Goal: Transaction & Acquisition: Purchase product/service

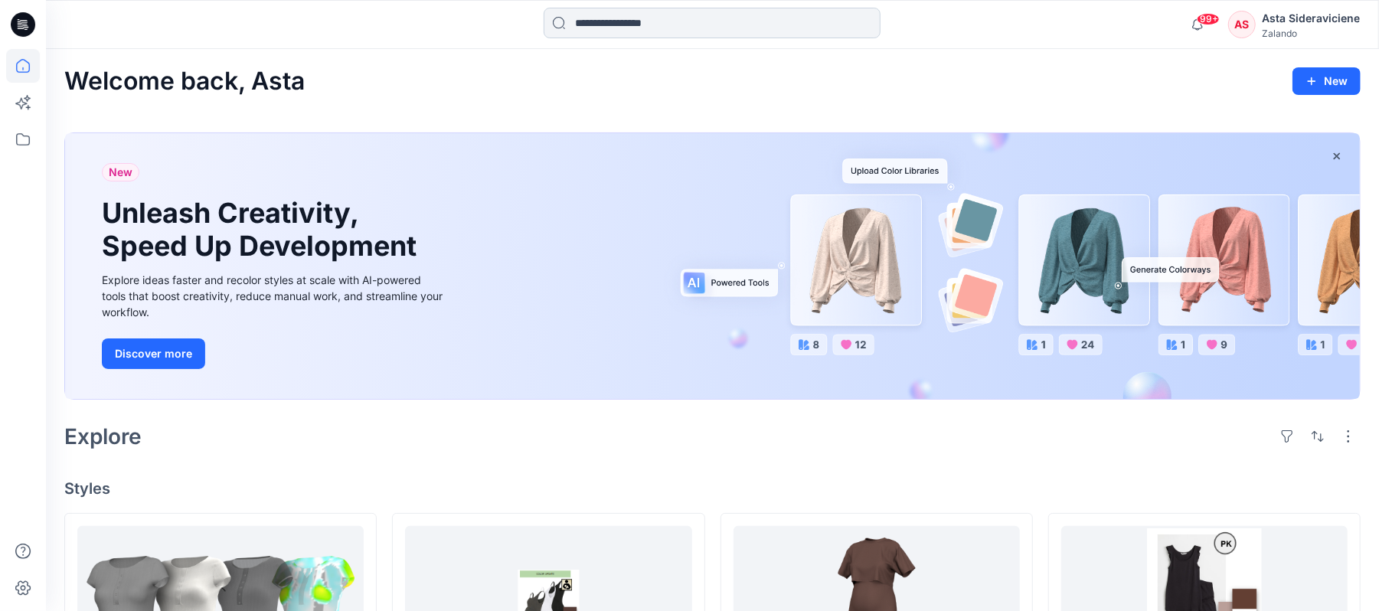
click at [598, 21] on input at bounding box center [711, 23] width 337 height 31
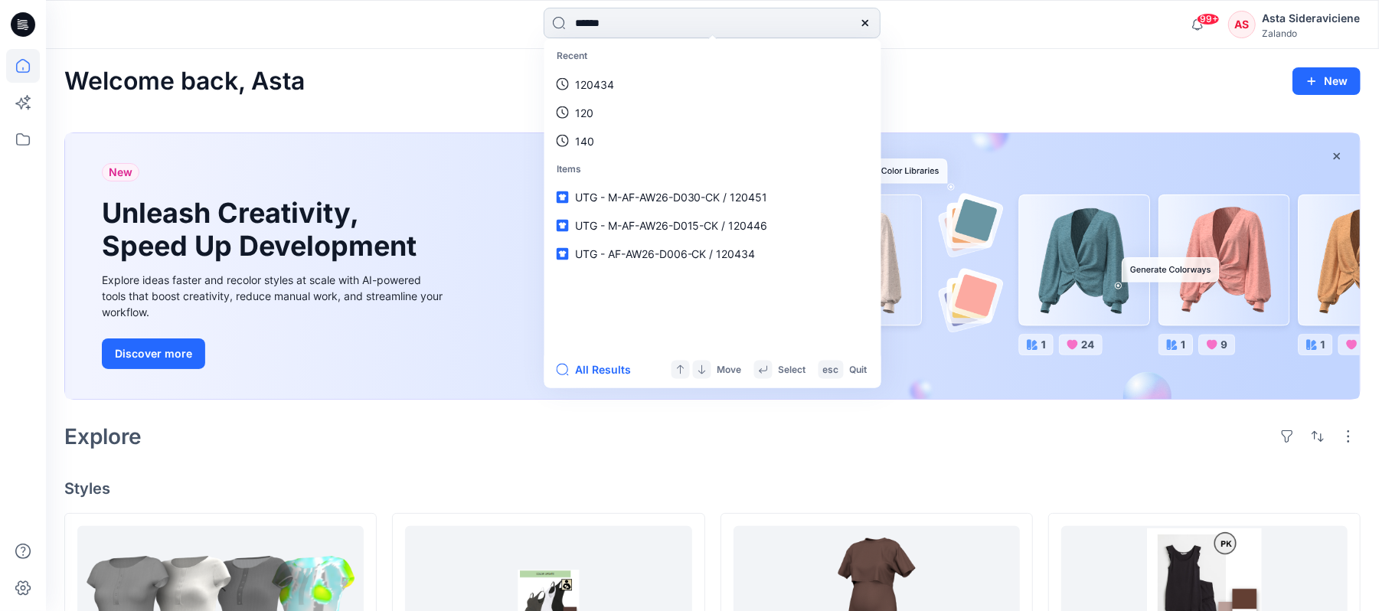
type input "******"
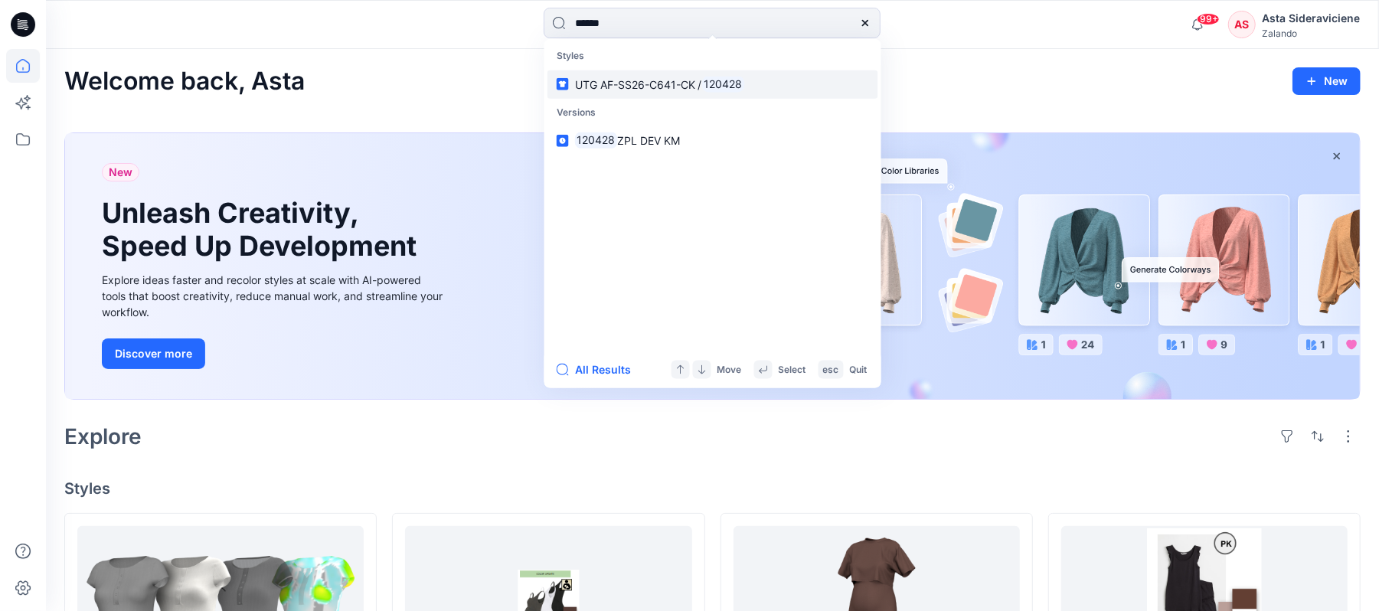
click at [715, 86] on mark "120428" at bounding box center [723, 84] width 43 height 18
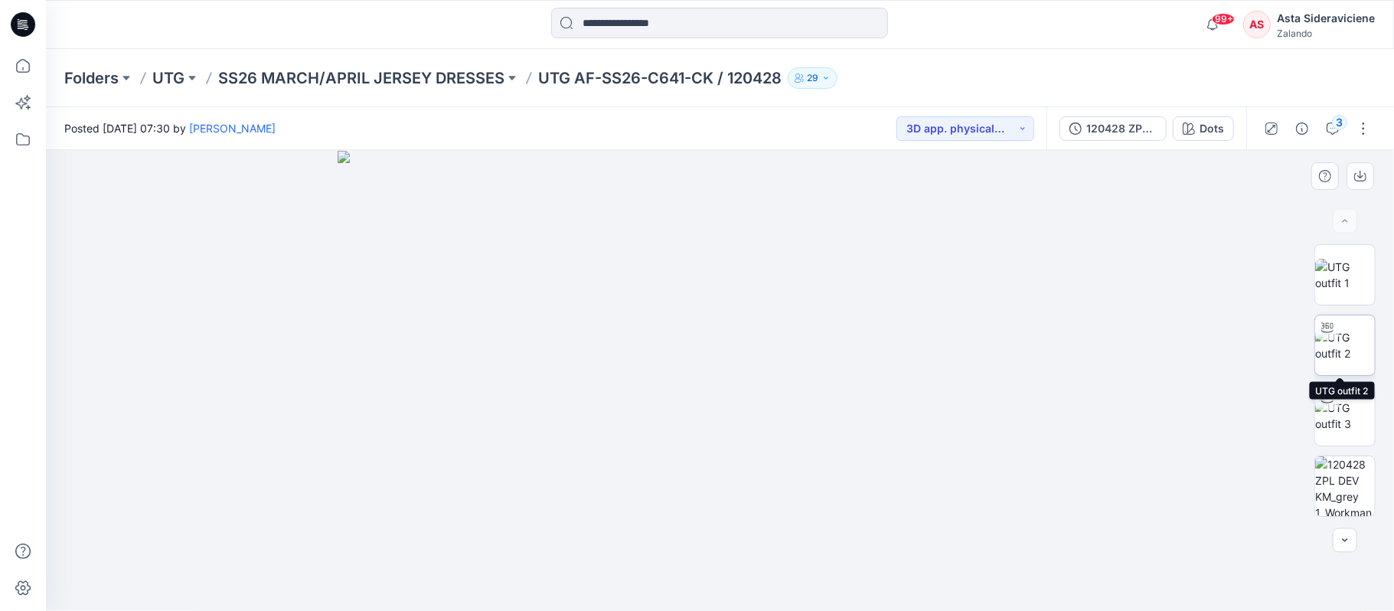
click at [1348, 350] on img at bounding box center [1345, 345] width 60 height 32
drag, startPoint x: 720, startPoint y: 583, endPoint x: 598, endPoint y: 533, distance: 132.5
click at [607, 553] on icon at bounding box center [722, 565] width 463 height 57
drag, startPoint x: 610, startPoint y: 582, endPoint x: 711, endPoint y: 550, distance: 106.0
click at [711, 550] on icon at bounding box center [722, 565] width 463 height 57
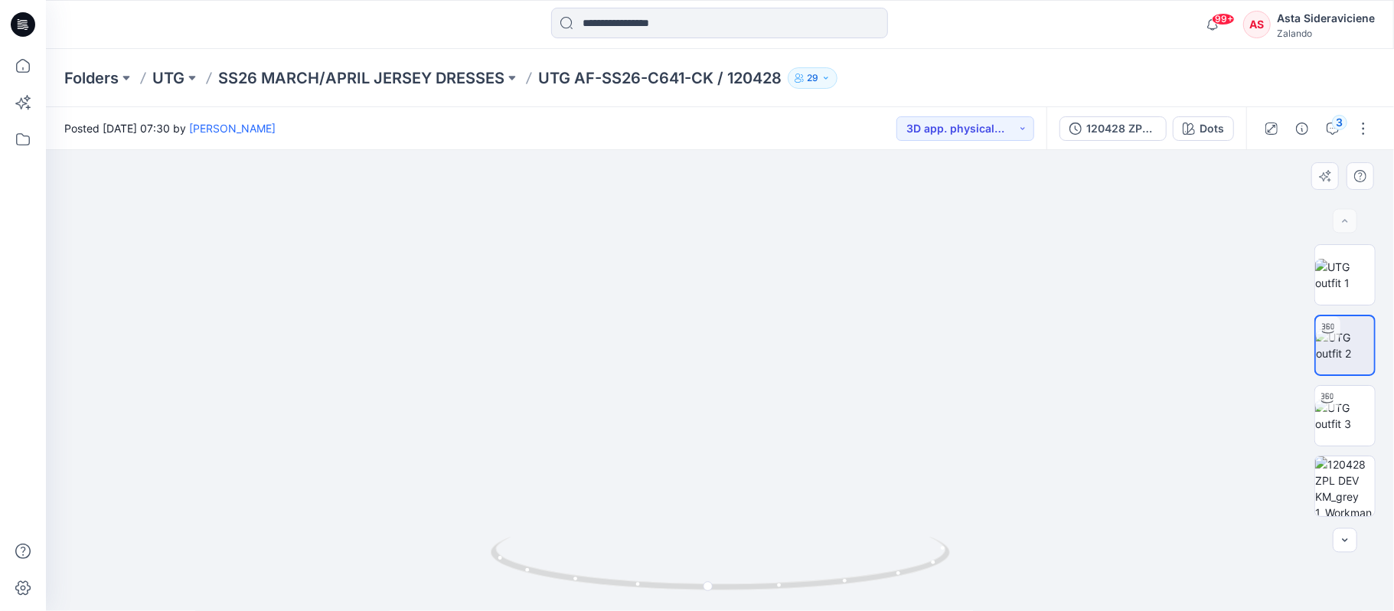
drag, startPoint x: 772, startPoint y: 282, endPoint x: 772, endPoint y: 457, distance: 174.5
click at [772, 457] on img at bounding box center [712, 259] width 1388 height 703
drag, startPoint x: 706, startPoint y: 585, endPoint x: 536, endPoint y: 551, distance: 173.2
click at [503, 553] on icon at bounding box center [722, 565] width 463 height 57
drag, startPoint x: 711, startPoint y: 445, endPoint x: 716, endPoint y: 313, distance: 132.5
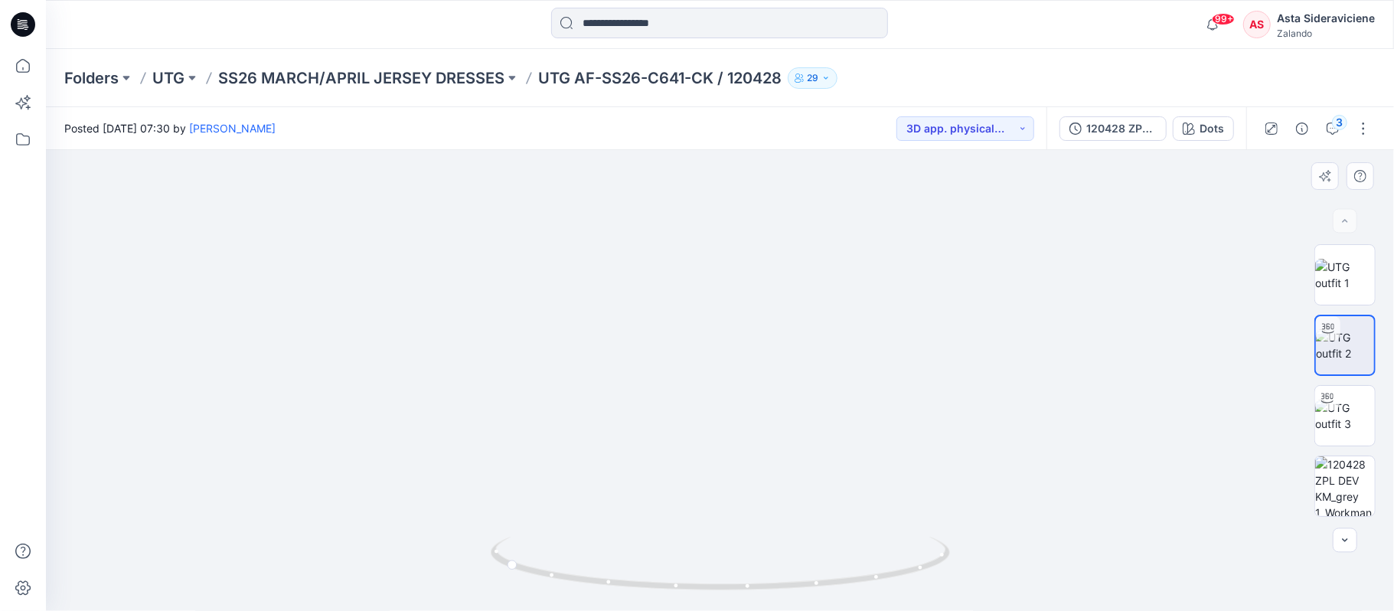
click at [712, 328] on img at bounding box center [709, 210] width 1388 height 802
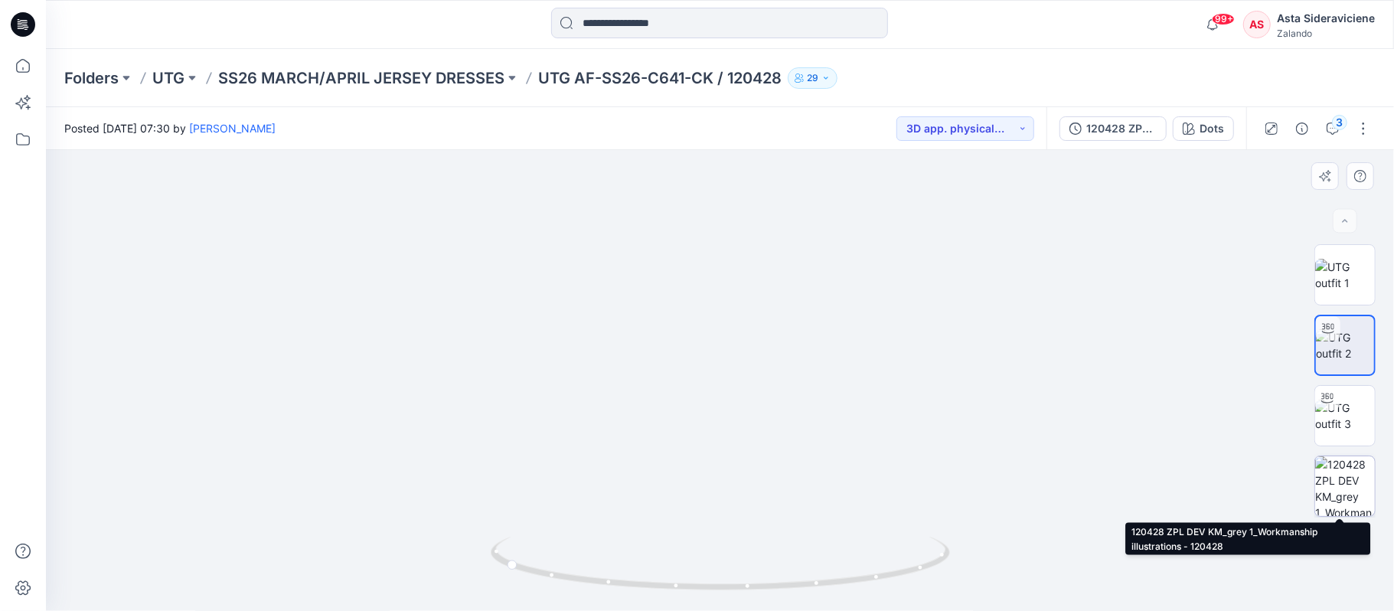
click at [1327, 494] on img at bounding box center [1345, 486] width 60 height 60
